Goal: Information Seeking & Learning: Find specific page/section

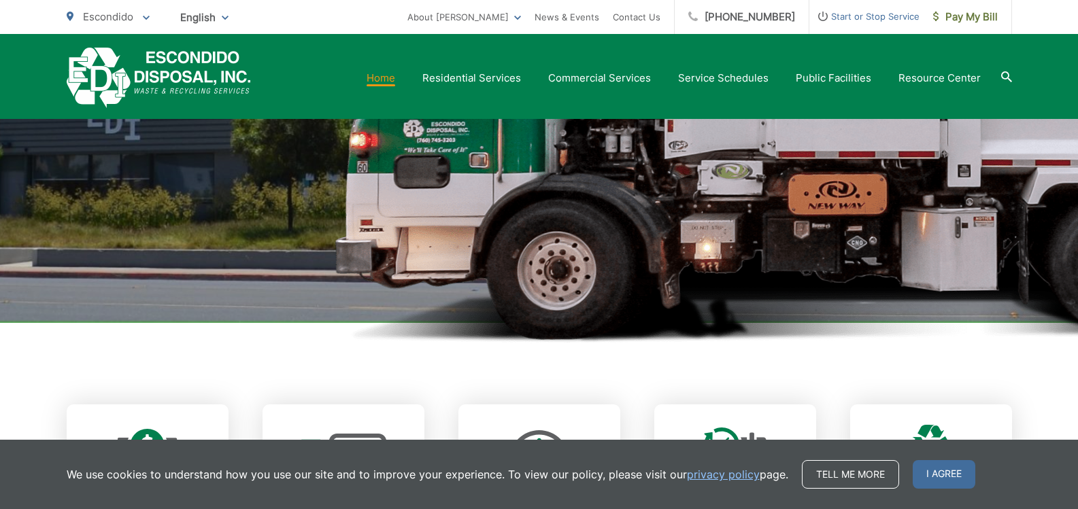
scroll to position [136, 0]
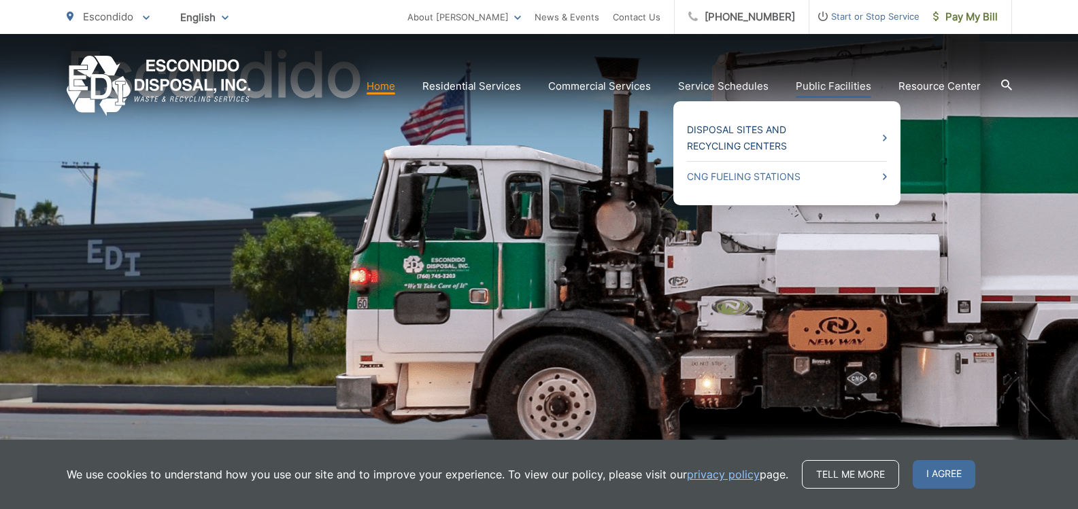
click at [734, 130] on link "Disposal Sites and Recycling Centers" at bounding box center [787, 138] width 200 height 33
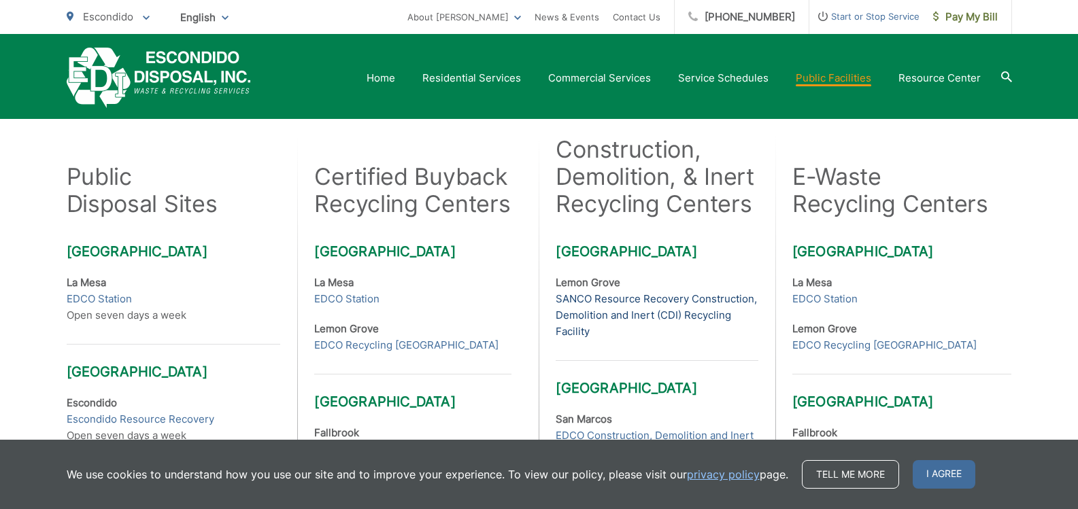
scroll to position [408, 0]
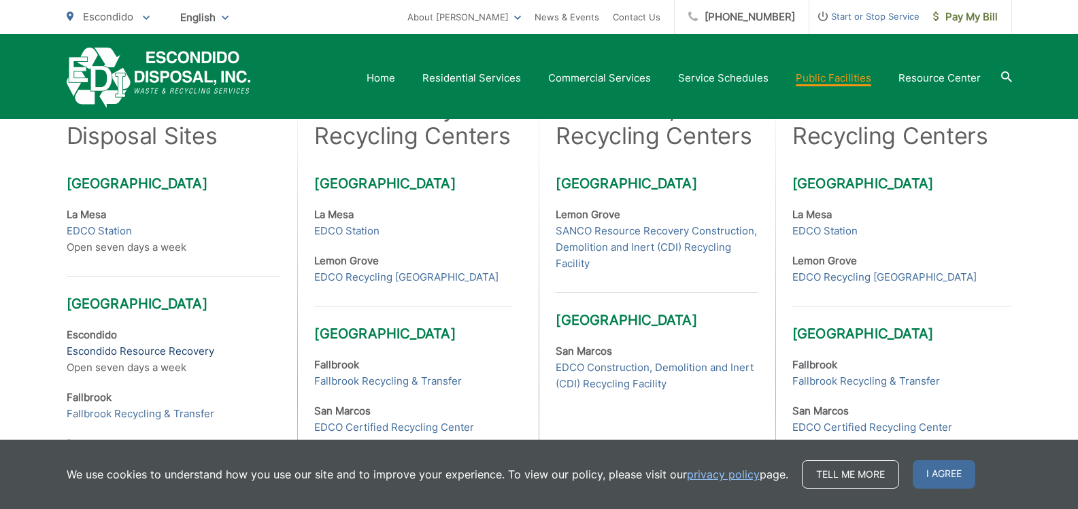
click at [95, 352] on link "Escondido Resource Recovery" at bounding box center [141, 351] width 148 height 16
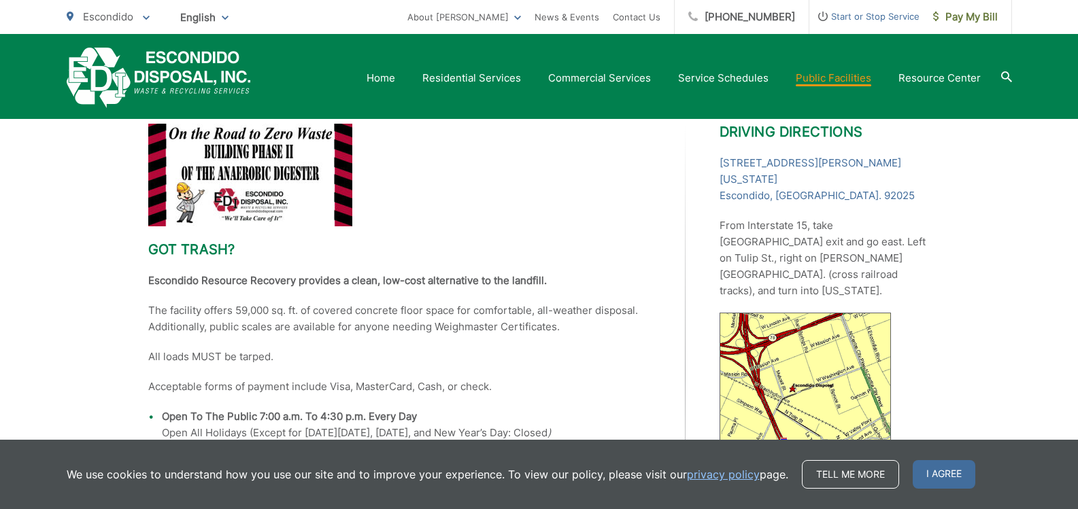
scroll to position [345, 0]
